Goal: Information Seeking & Learning: Learn about a topic

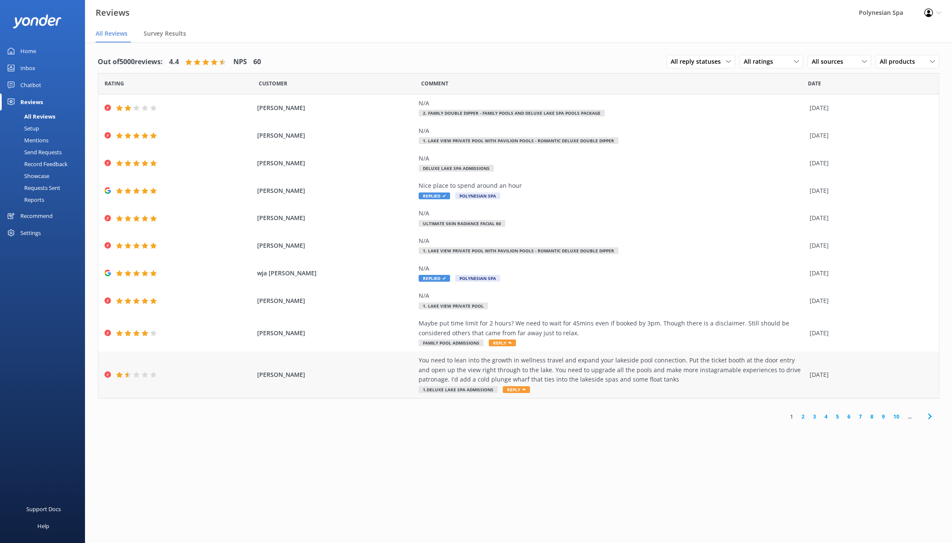
click at [609, 385] on div "You need to lean into the growth in wellness travel and expand your lakeside po…" at bounding box center [612, 375] width 387 height 38
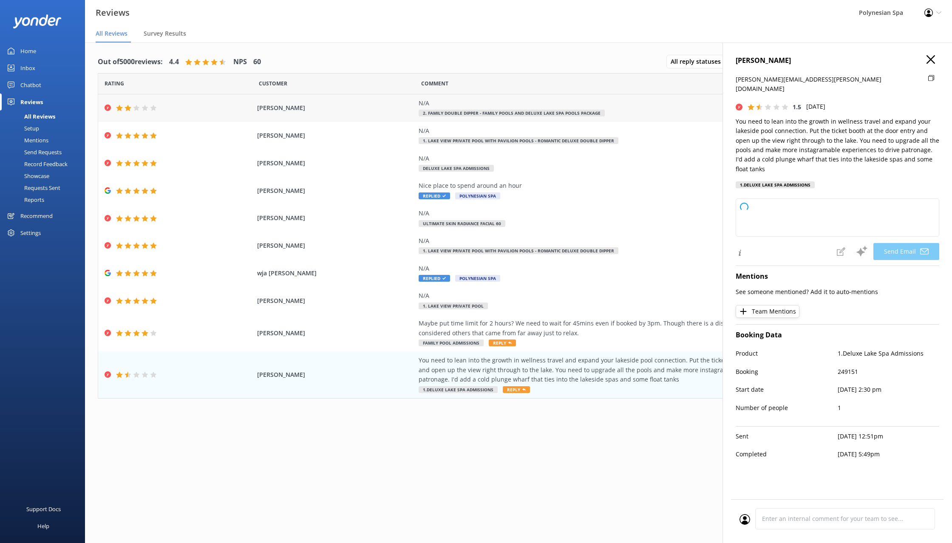
click at [389, 112] on span "[PERSON_NAME]" at bounding box center [335, 107] width 157 height 9
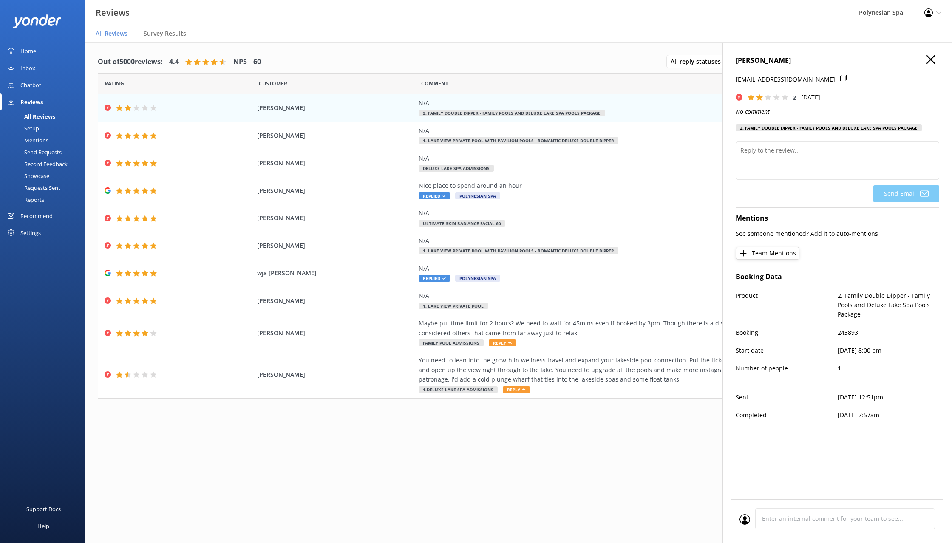
drag, startPoint x: 930, startPoint y: 60, endPoint x: 678, endPoint y: 43, distance: 252.6
click at [929, 59] on icon "button" at bounding box center [931, 59] width 9 height 9
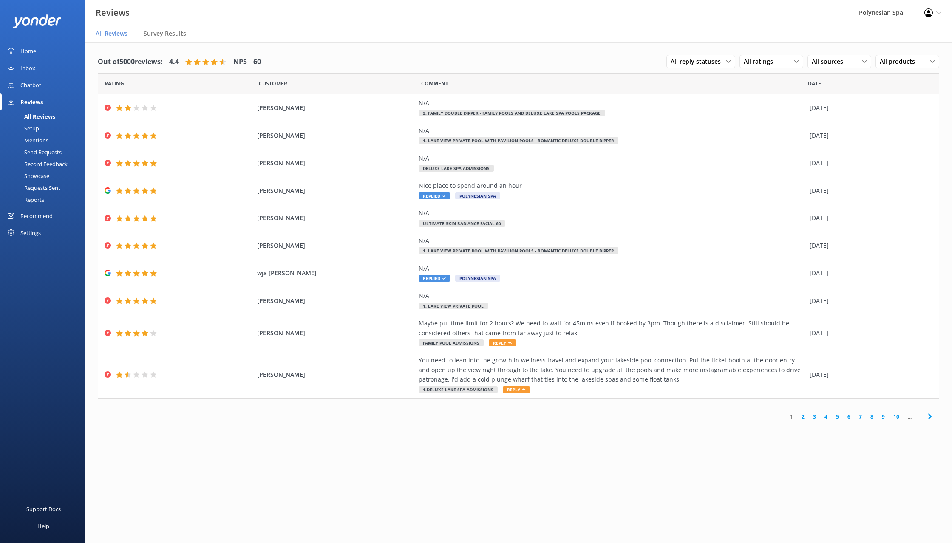
click at [32, 66] on div "Inbox" at bounding box center [27, 68] width 15 height 17
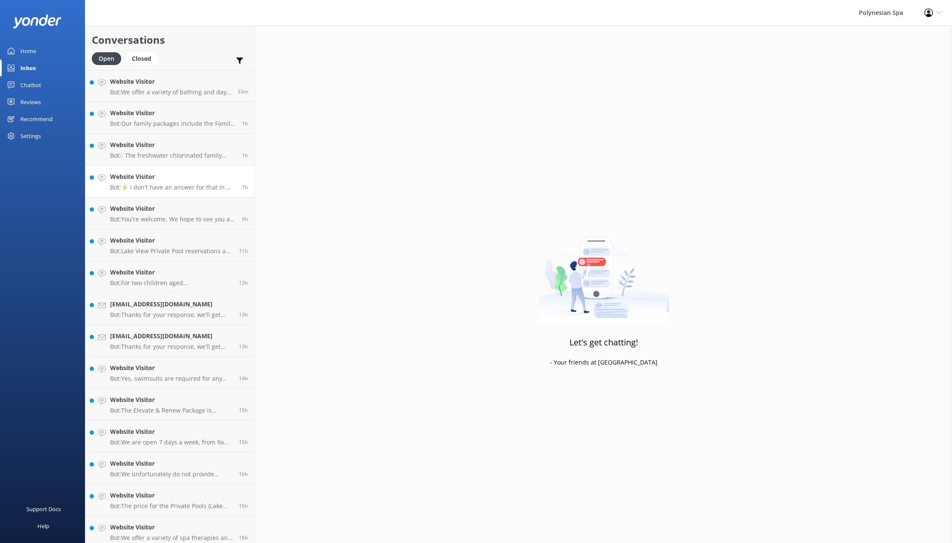
click at [167, 175] on h4 "Website Visitor" at bounding box center [172, 176] width 125 height 9
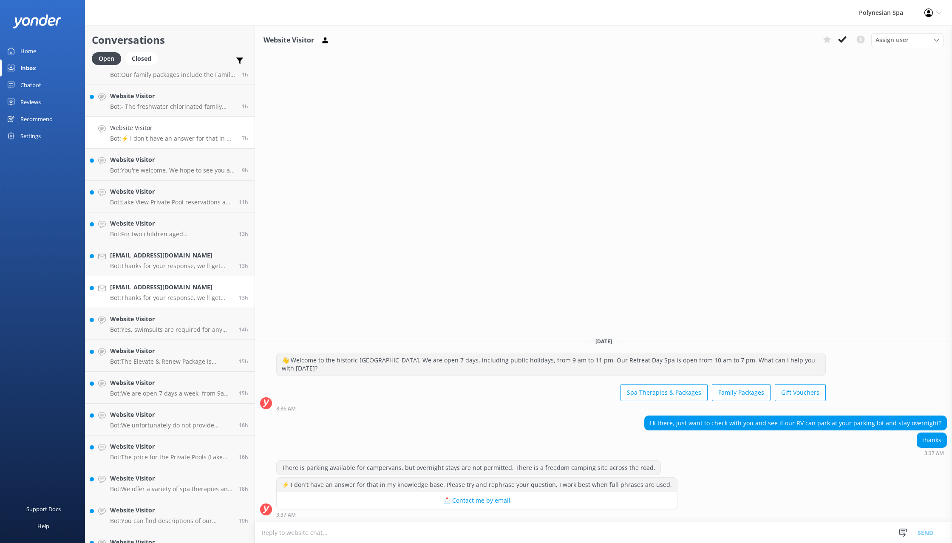
scroll to position [56, 0]
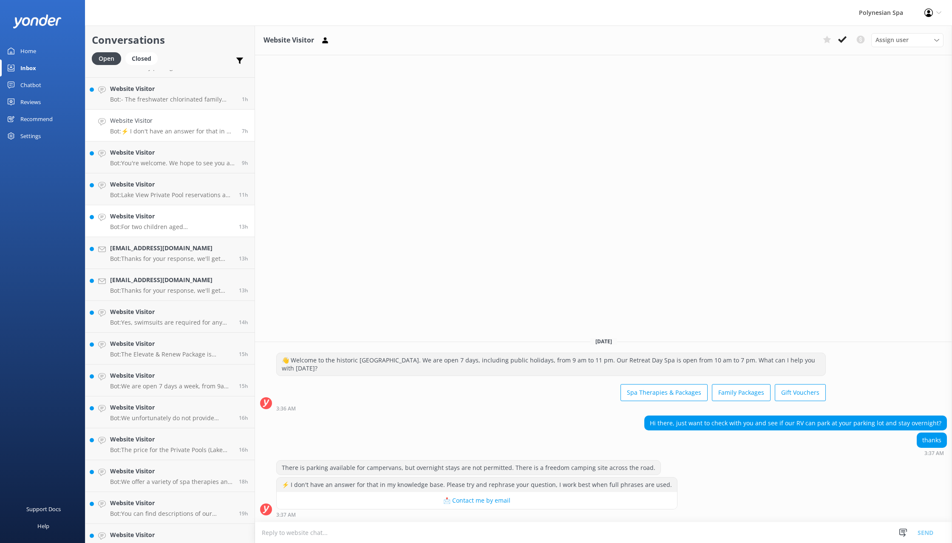
click at [170, 228] on p "Bot: For two children aged 9 and 12, the pricing depends on the pool area you c…" at bounding box center [171, 227] width 122 height 8
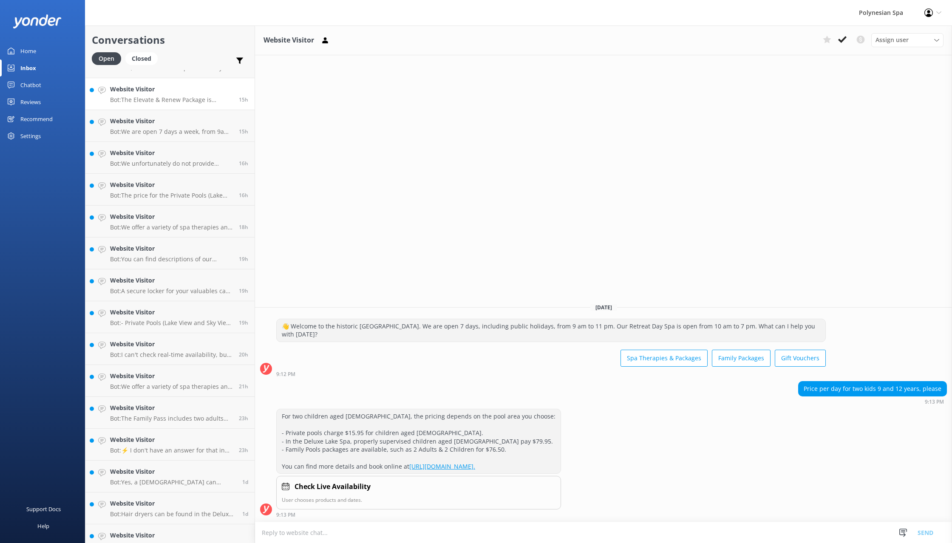
scroll to position [367, 0]
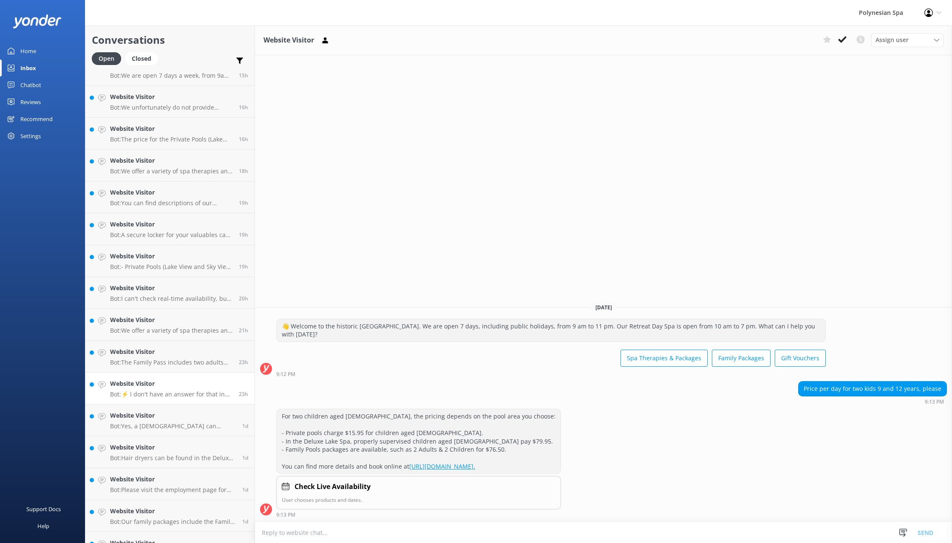
click at [163, 378] on link "Website Visitor Bot: ⚡ I don't have an answer for that in my knowledge base. Pl…" at bounding box center [169, 389] width 169 height 32
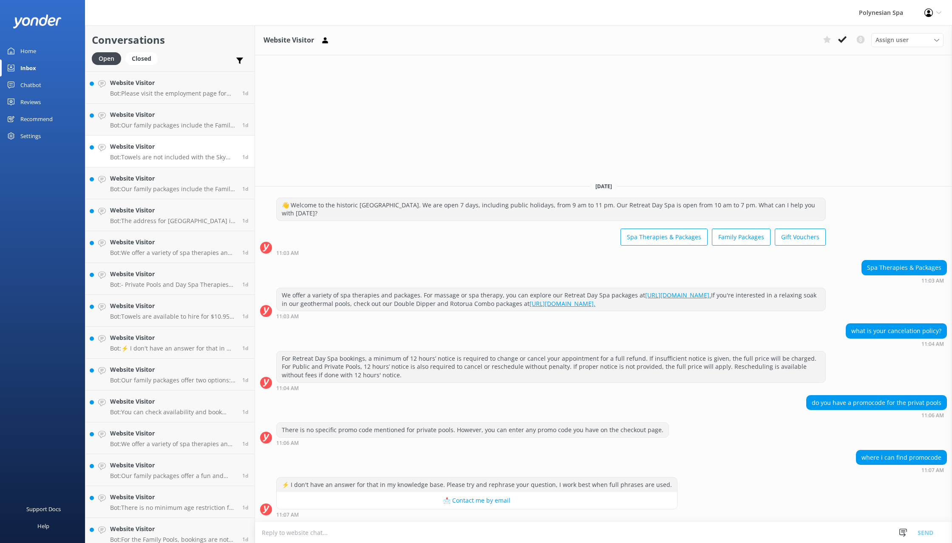
scroll to position [816, 0]
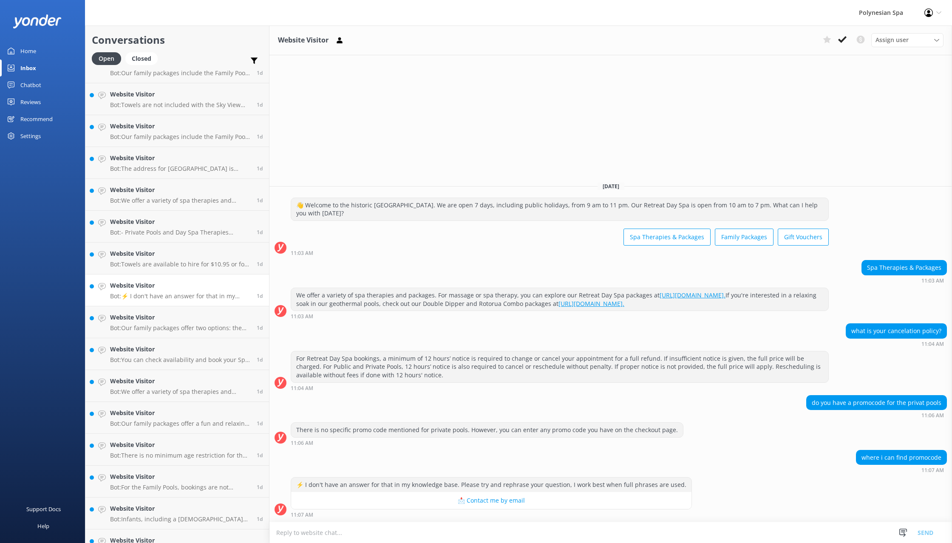
click at [162, 286] on h4 "Website Visitor" at bounding box center [180, 285] width 140 height 9
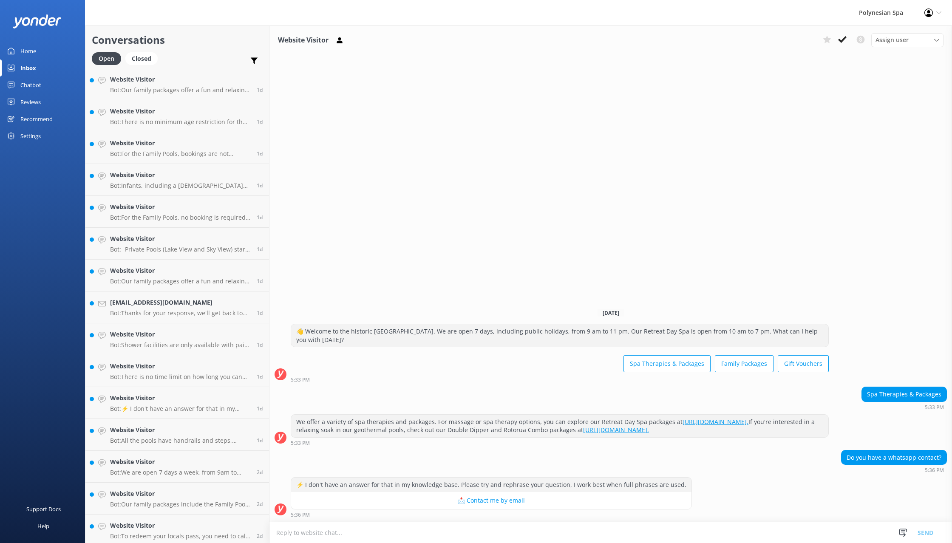
scroll to position [1153, 0]
click at [181, 396] on h4 "Website Visitor" at bounding box center [180, 395] width 140 height 9
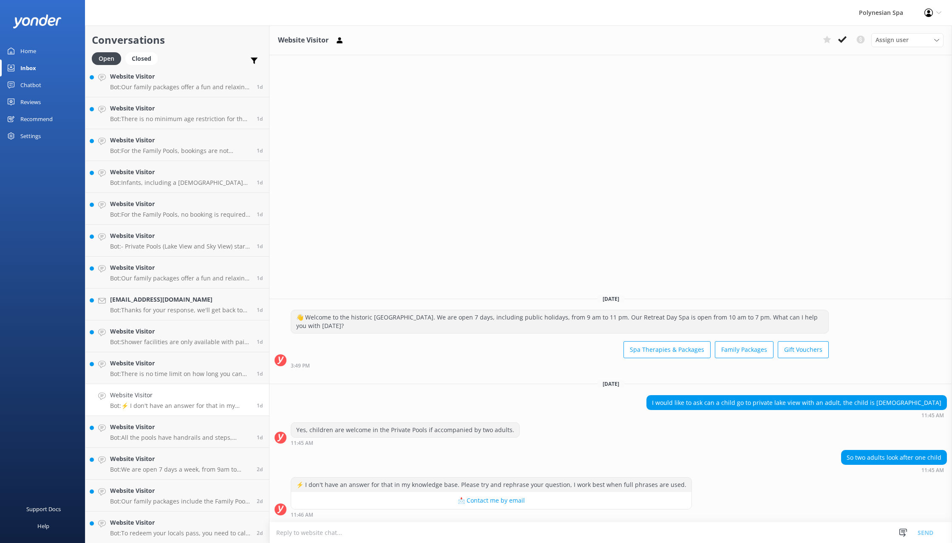
click at [852, 457] on div "So two adults look after one child" at bounding box center [894, 458] width 105 height 14
click at [37, 43] on link "Home" at bounding box center [42, 51] width 85 height 17
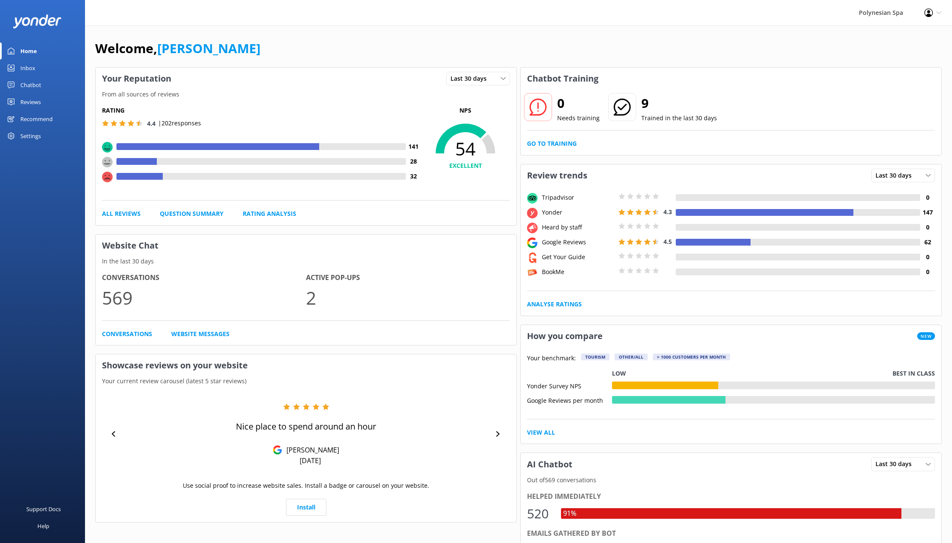
click at [34, 50] on div "Home" at bounding box center [28, 51] width 17 height 17
click at [34, 102] on div "Reviews" at bounding box center [30, 102] width 20 height 17
